Goal: Task Accomplishment & Management: Use online tool/utility

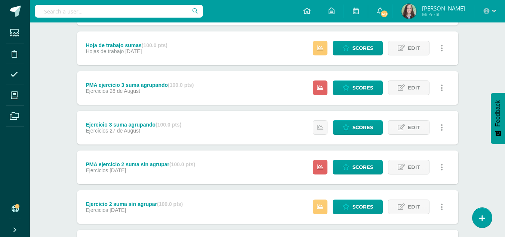
scroll to position [605, 0]
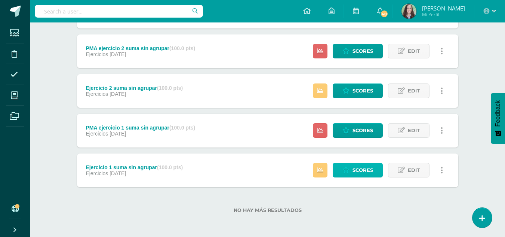
click at [355, 170] on span "Scores" at bounding box center [362, 170] width 21 height 14
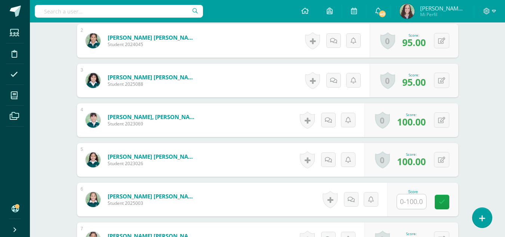
scroll to position [289, 0]
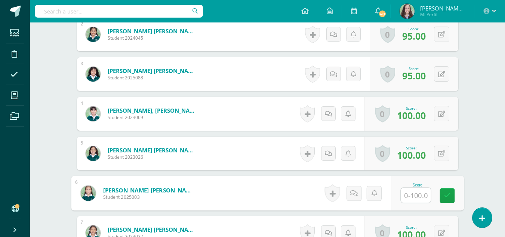
click at [411, 192] on input "text" at bounding box center [416, 195] width 30 height 15
type input "90"
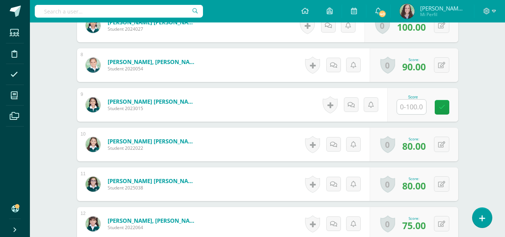
scroll to position [565, 0]
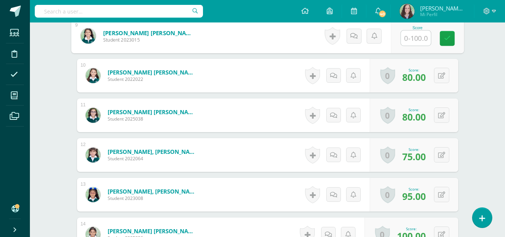
click at [414, 38] on input "text" at bounding box center [416, 38] width 30 height 15
type input "90"
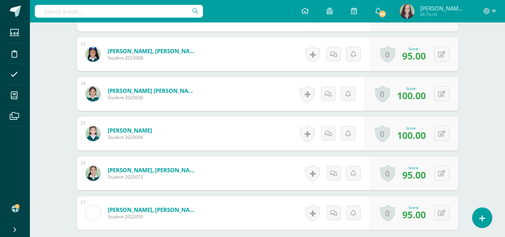
scroll to position [783, 0]
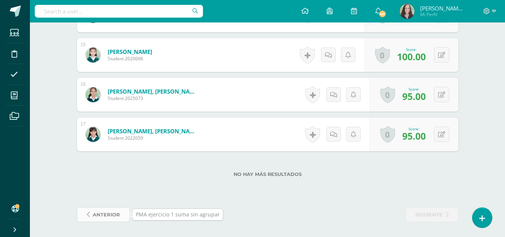
click at [96, 216] on span "anterior" at bounding box center [106, 214] width 27 height 14
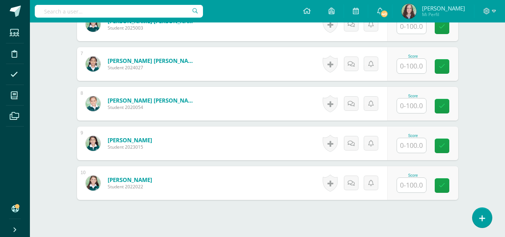
scroll to position [503, 0]
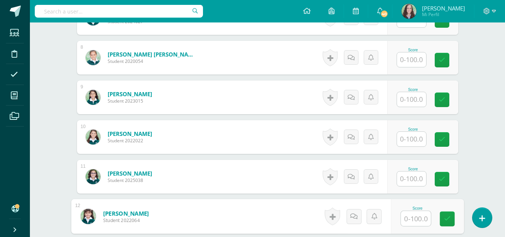
click at [98, 215] on link at bounding box center [90, 215] width 21 height 15
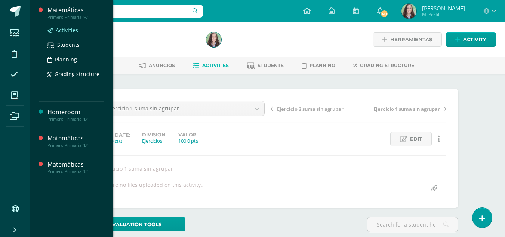
click at [68, 30] on span "Activities" at bounding box center [67, 30] width 22 height 7
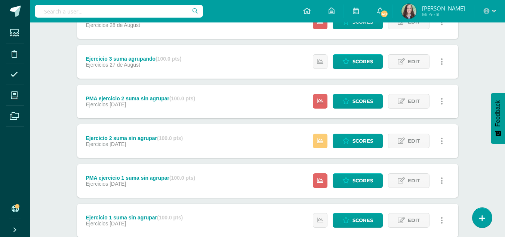
scroll to position [535, 0]
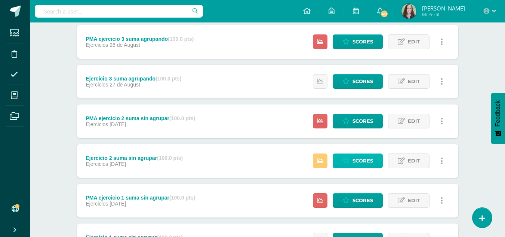
click at [347, 162] on icon at bounding box center [345, 160] width 7 height 6
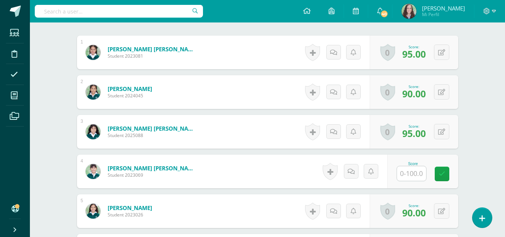
scroll to position [235, 0]
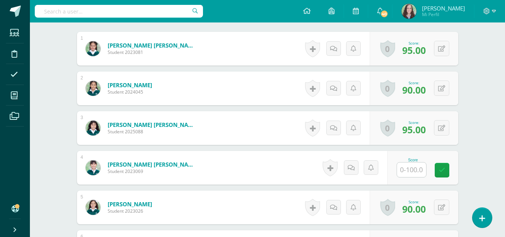
drag, startPoint x: 508, startPoint y: 104, endPoint x: 510, endPoint y: 201, distance: 97.2
click at [505, 201] on html "Students Discipline Attendance My courses Archivos Soporte Help Reportar un pro…" at bounding box center [252, 135] width 505 height 740
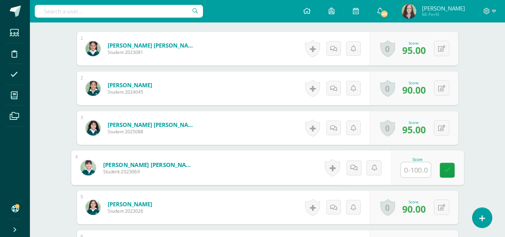
click at [417, 172] on input "text" at bounding box center [416, 169] width 30 height 15
type input "100"
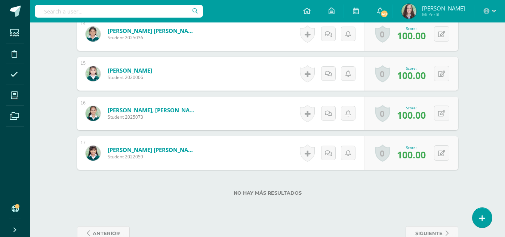
scroll to position [783, 0]
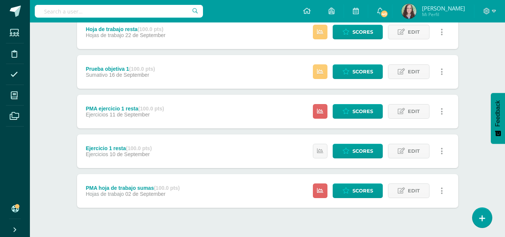
scroll to position [314, 0]
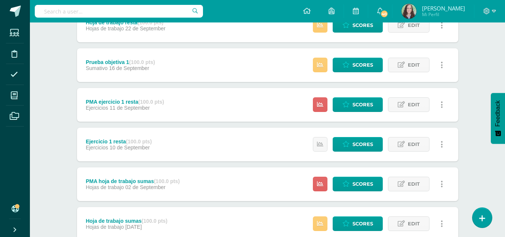
click at [505, 138] on button "Feedback" at bounding box center [498, 118] width 14 height 51
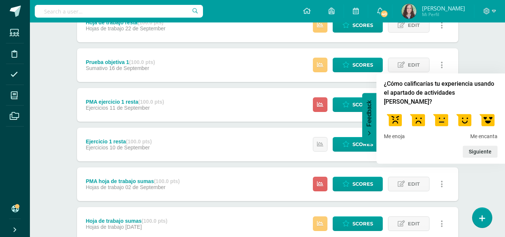
click at [479, 164] on div "Matemáticas Primero Primaria "A" Herramientas Detalle de asistencias Activity A…" at bounding box center [267, 117] width 475 height 819
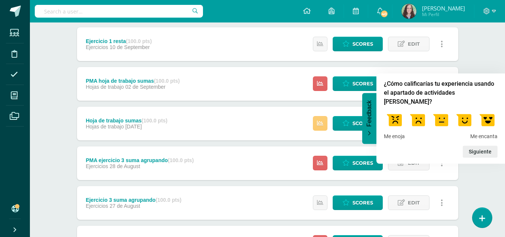
scroll to position [421, 0]
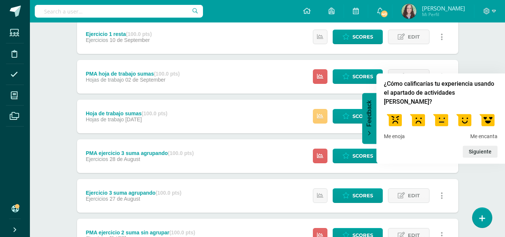
click at [367, 133] on icon "Feedback - Ocultar encuesta" at bounding box center [369, 133] width 4 height 5
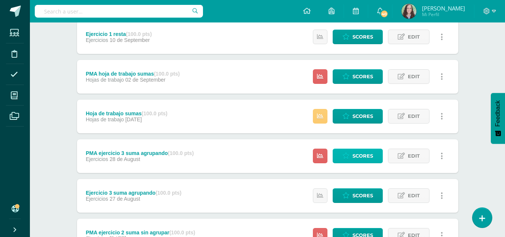
click at [358, 156] on span "Scores" at bounding box center [362, 156] width 21 height 14
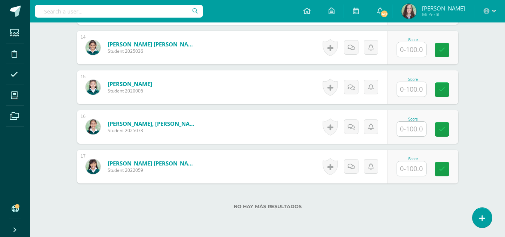
scroll to position [783, 0]
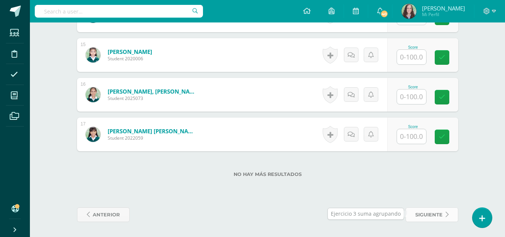
click at [421, 217] on span "siguiente" at bounding box center [428, 214] width 27 height 14
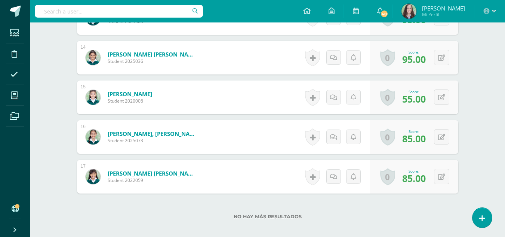
scroll to position [783, 0]
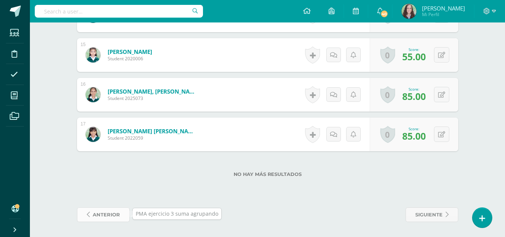
click at [95, 215] on span "anterior" at bounding box center [106, 214] width 27 height 14
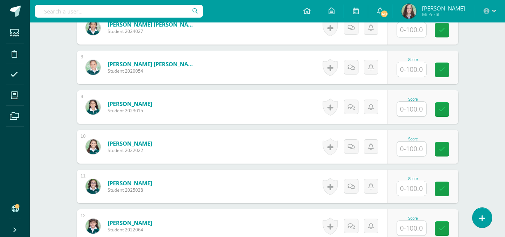
scroll to position [494, 0]
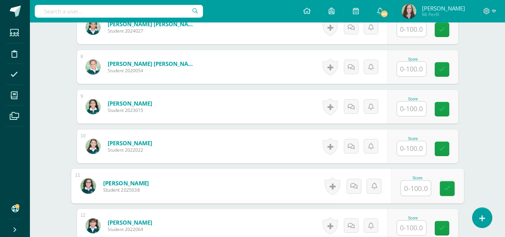
click at [419, 187] on input "text" at bounding box center [416, 188] width 30 height 15
type input "70"
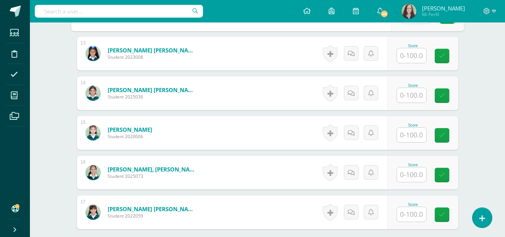
scroll to position [707, 0]
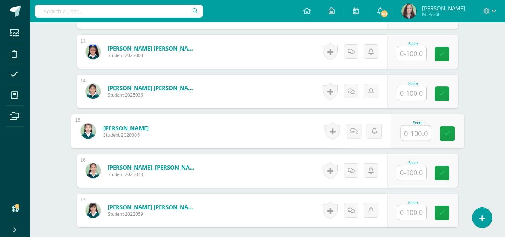
click at [409, 133] on input "text" at bounding box center [416, 133] width 30 height 15
type input "70"
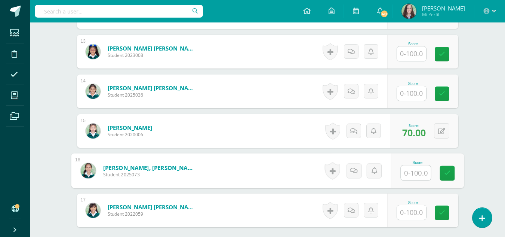
scroll to position [783, 0]
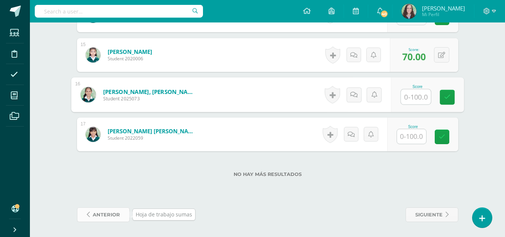
click at [99, 214] on span "anterior" at bounding box center [106, 214] width 27 height 14
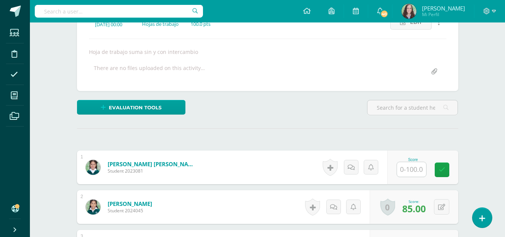
scroll to position [117, 0]
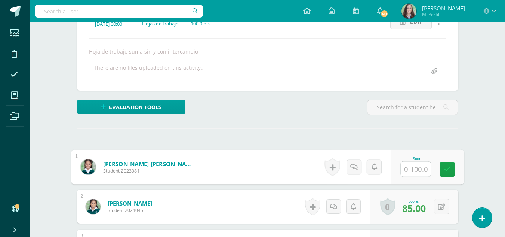
click at [410, 170] on input "text" at bounding box center [416, 168] width 30 height 15
type input "95"
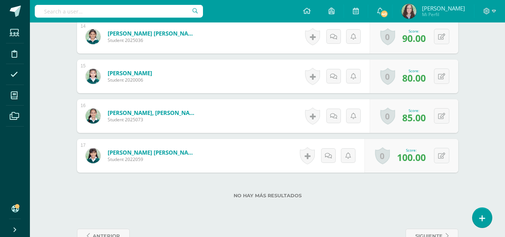
scroll to position [783, 0]
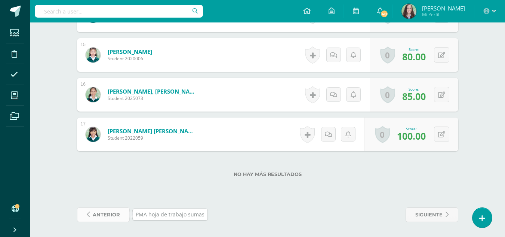
click at [107, 212] on span "anterior" at bounding box center [106, 214] width 27 height 14
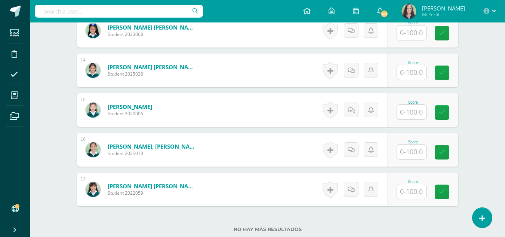
scroll to position [783, 0]
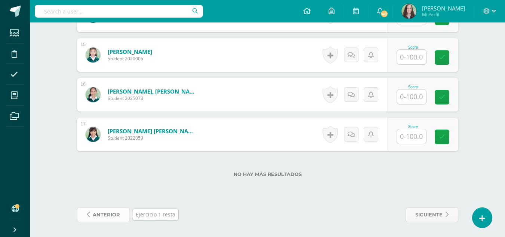
click at [110, 216] on span "anterior" at bounding box center [106, 214] width 27 height 14
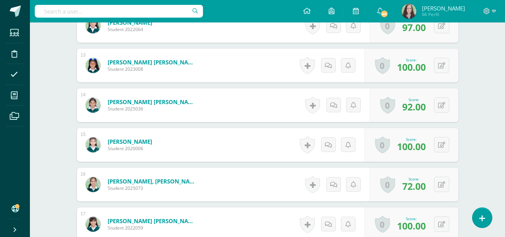
scroll to position [699, 0]
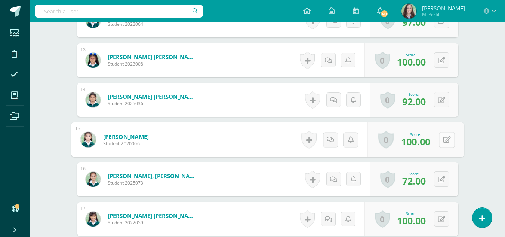
click at [441, 141] on button at bounding box center [447, 140] width 16 height 16
type input "0"
click at [422, 138] on link at bounding box center [426, 142] width 15 height 15
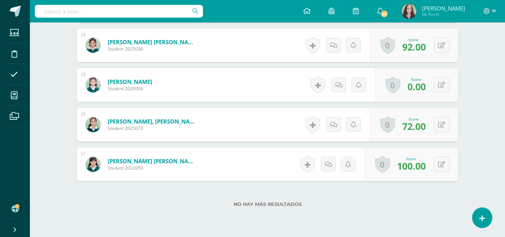
scroll to position [783, 0]
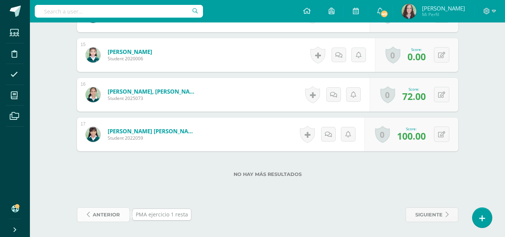
click at [92, 216] on link "anterior" at bounding box center [103, 214] width 53 height 15
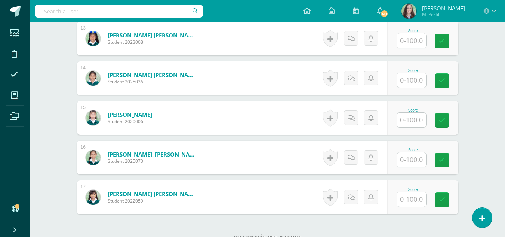
scroll to position [783, 0]
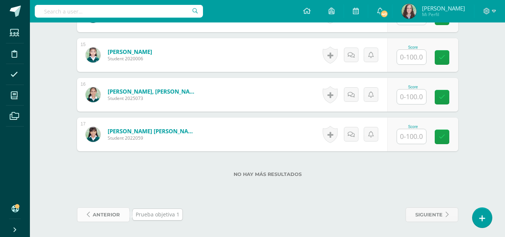
click at [102, 218] on span "anterior" at bounding box center [106, 214] width 27 height 14
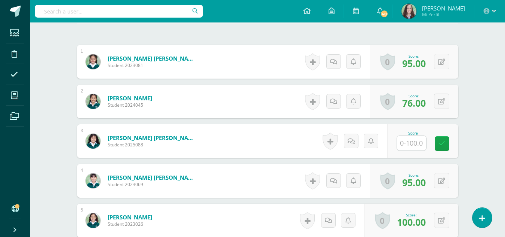
scroll to position [222, 0]
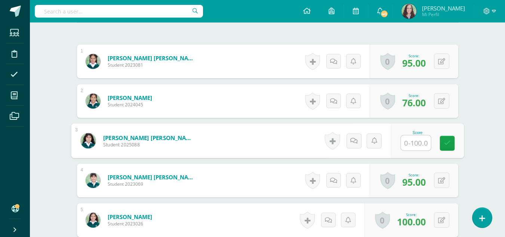
click at [416, 141] on input "text" at bounding box center [416, 142] width 30 height 15
type input "70"
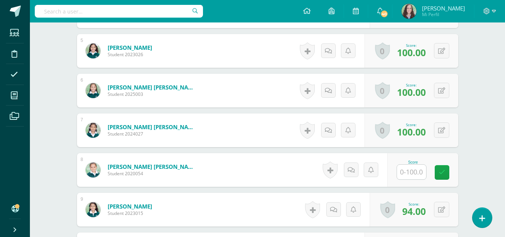
scroll to position [401, 0]
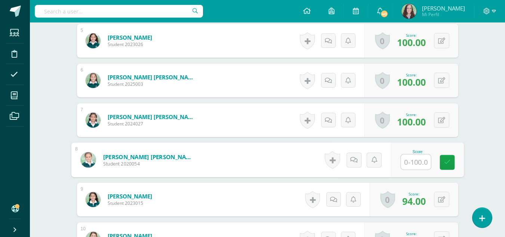
click at [415, 161] on input "text" at bounding box center [416, 161] width 30 height 15
type input "100"
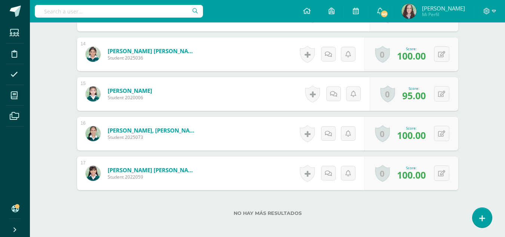
scroll to position [783, 0]
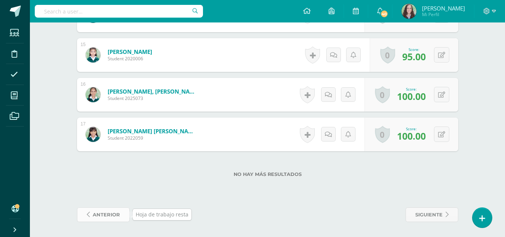
click at [117, 215] on span "anterior" at bounding box center [106, 214] width 27 height 14
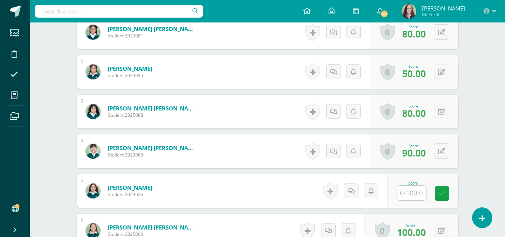
scroll to position [257, 0]
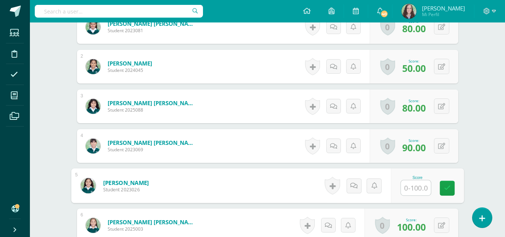
click at [410, 187] on input "text" at bounding box center [416, 187] width 30 height 15
type input "85"
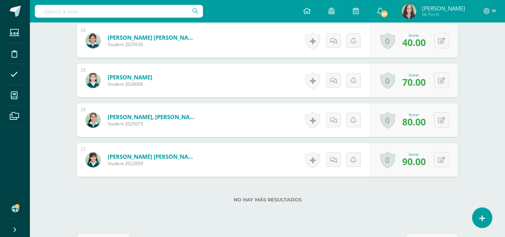
scroll to position [783, 0]
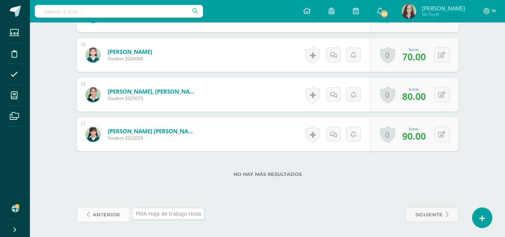
click at [103, 216] on span "anterior" at bounding box center [106, 214] width 27 height 14
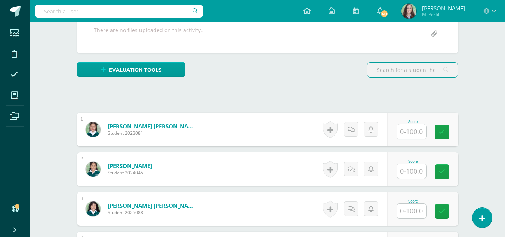
scroll to position [160, 0]
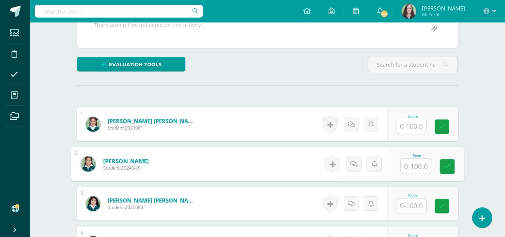
click at [410, 164] on input "text" at bounding box center [416, 165] width 30 height 15
type input "75"
click at [451, 166] on link at bounding box center [447, 166] width 15 height 15
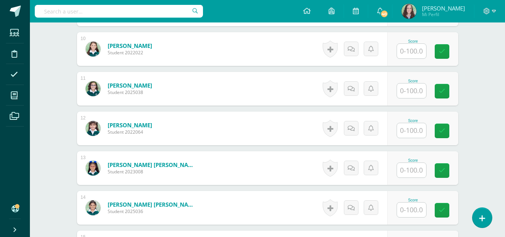
scroll to position [593, 0]
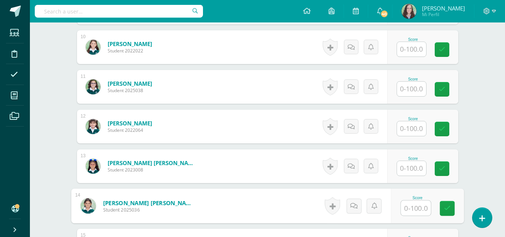
click at [418, 208] on input "text" at bounding box center [416, 207] width 30 height 15
type input "100"
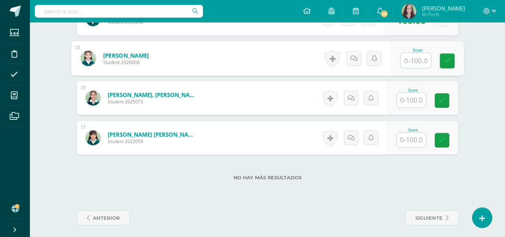
scroll to position [783, 0]
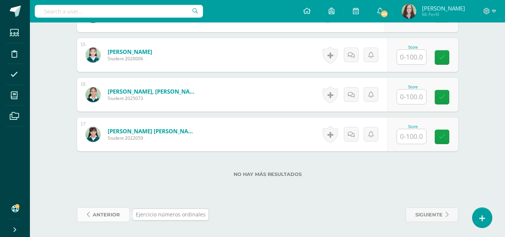
click at [103, 214] on span "anterior" at bounding box center [106, 214] width 27 height 14
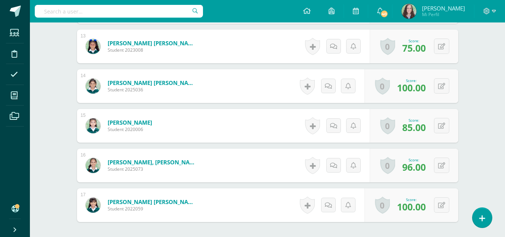
scroll to position [783, 0]
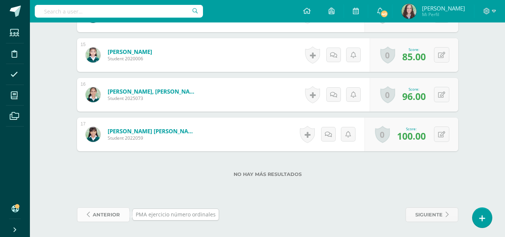
click at [96, 214] on span "anterior" at bounding box center [106, 214] width 27 height 14
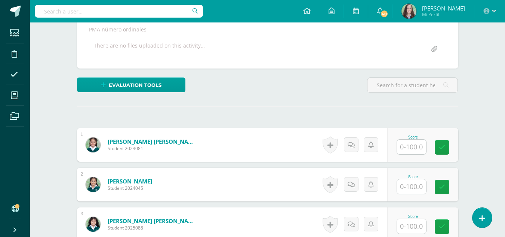
scroll to position [144, 0]
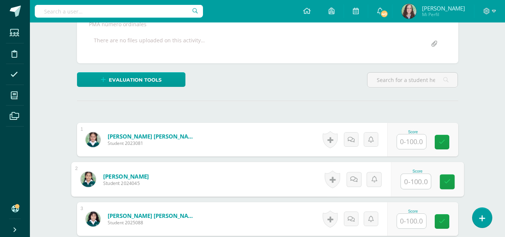
click at [413, 178] on input "text" at bounding box center [416, 181] width 30 height 15
type input "80"
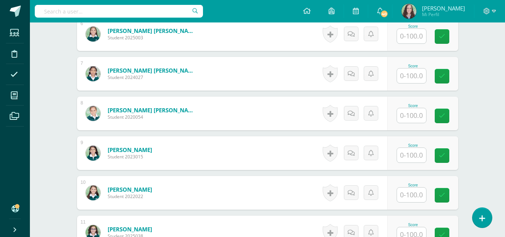
scroll to position [450, 0]
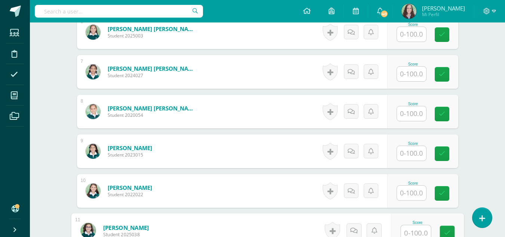
click at [413, 231] on input "text" at bounding box center [416, 232] width 30 height 15
type input "90"
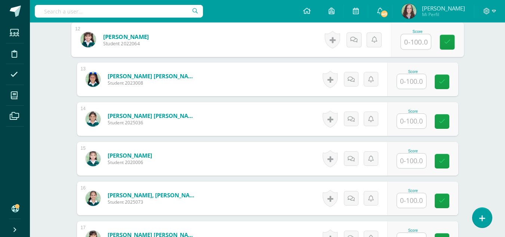
scroll to position [692, 0]
